Goal: Complete application form: Complete application form

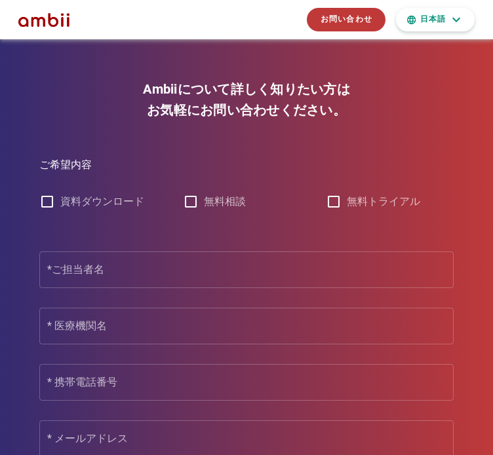
scroll to position [7060, 0]
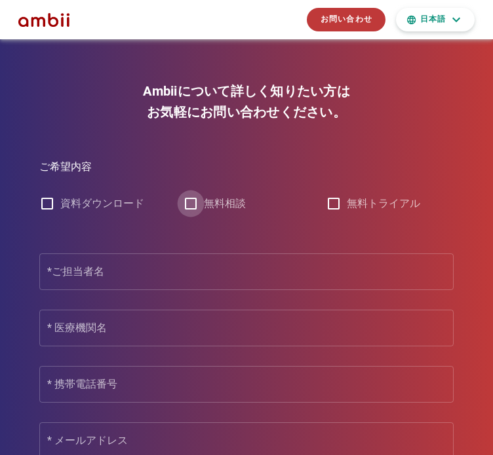
click at [197, 193] on div at bounding box center [191, 204] width 22 height 22
checkbox input "false"
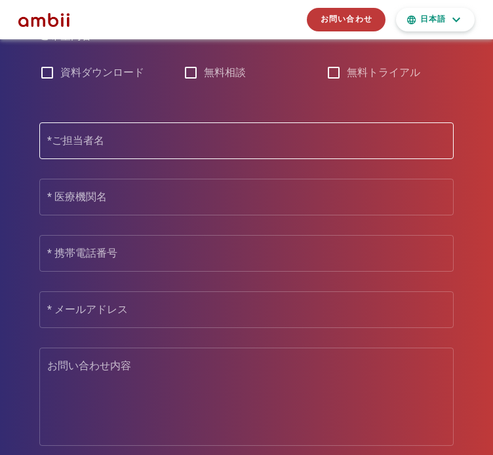
scroll to position [7125, 0]
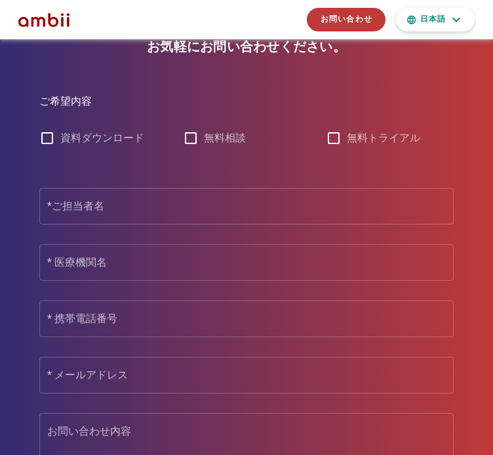
click at [75, 132] on font "資料ダウンロード" at bounding box center [102, 138] width 84 height 12
checkbox input "true"
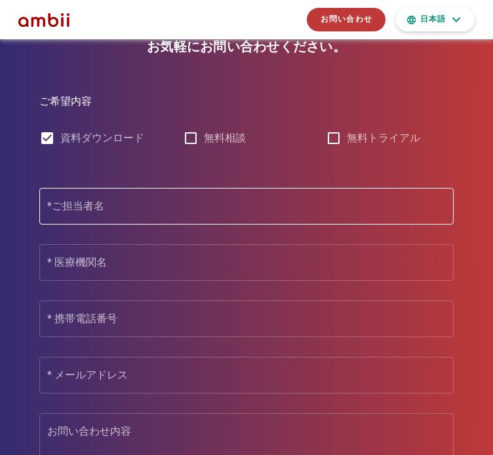
click at [136, 188] on div "*ご担当者名" at bounding box center [246, 206] width 398 height 37
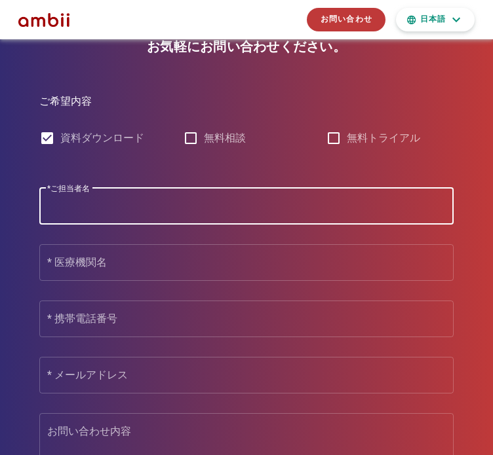
click at [134, 188] on div "*ご担当者名" at bounding box center [246, 206] width 398 height 37
click at [154, 196] on input "*ご担当者名" at bounding box center [246, 206] width 398 height 21
type input "[PERSON_NAME]"
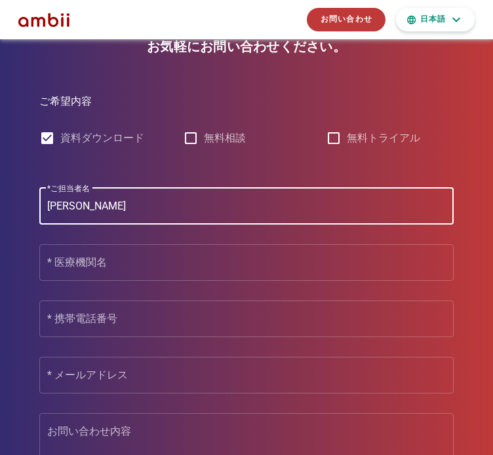
type input "ZAZA株式会社"
type input "05017914317"
type input "[EMAIL_ADDRESS][DOMAIN_NAME]"
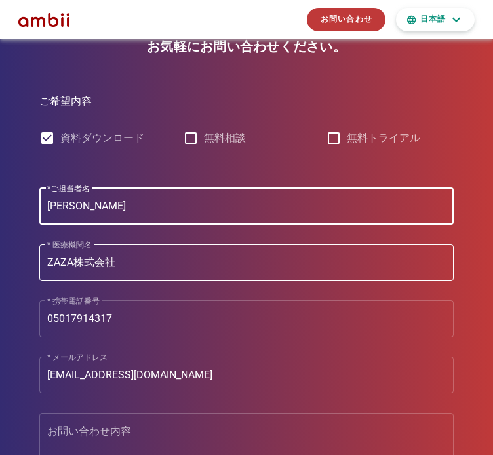
scroll to position [7322, 0]
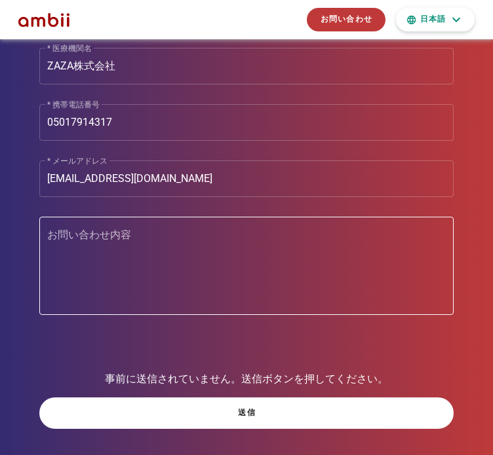
click at [149, 254] on textarea "お問い合わせ内容" at bounding box center [250, 269] width 406 height 92
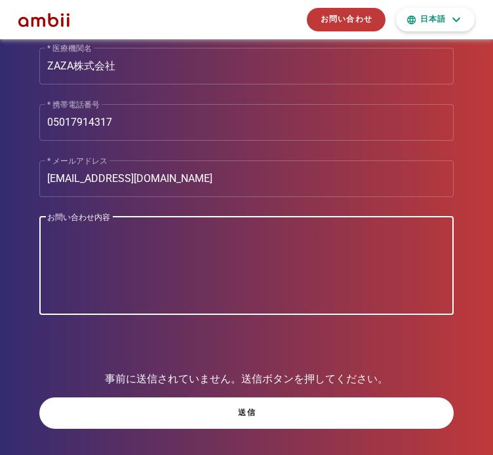
paste textarea "loremipsumdo sitametconsec。 adi、elitseddoeiusmodtemp、 incididuntutlaboreetdolor…"
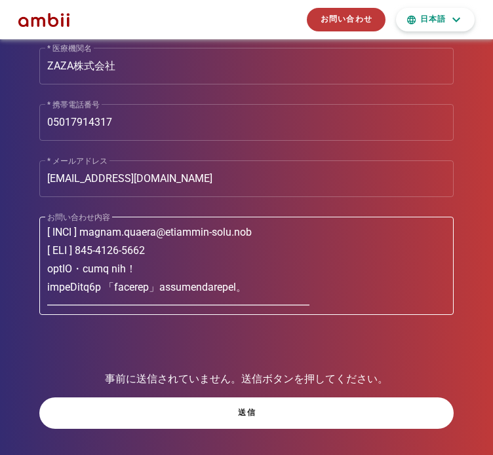
click at [106, 224] on textarea "お問い合わせ内容" at bounding box center [250, 269] width 406 height 92
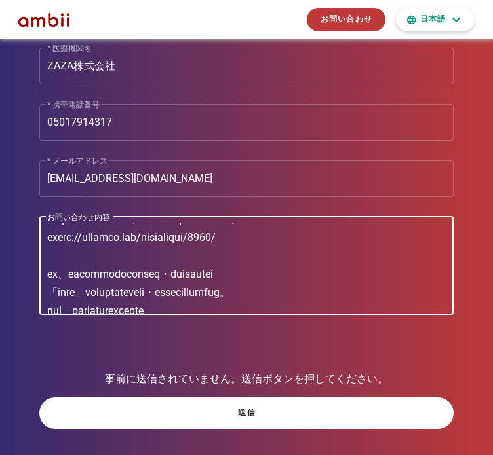
scroll to position [0, 0]
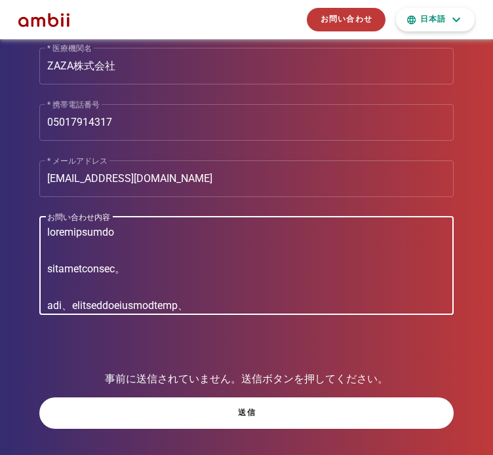
click at [47, 223] on textarea "お問い合わせ内容" at bounding box center [250, 269] width 406 height 92
paste textarea "Ambii株式会社"
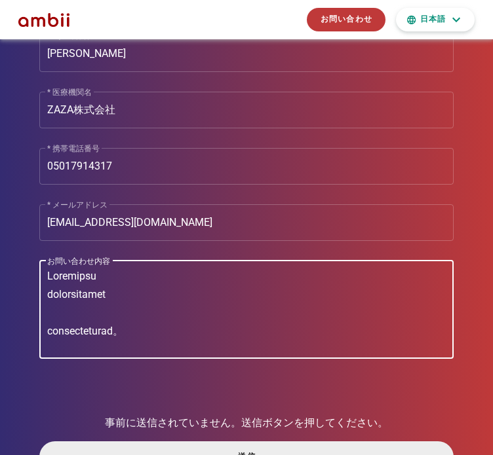
scroll to position [7256, 0]
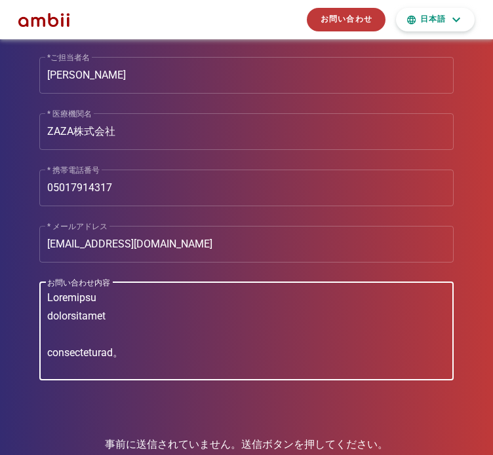
type textarea "Loremipsu dolorsitamet consecteturad。 eli、seddoeiusmodtemporin、 utlaboreetdolor…"
